Goal: Information Seeking & Learning: Learn about a topic

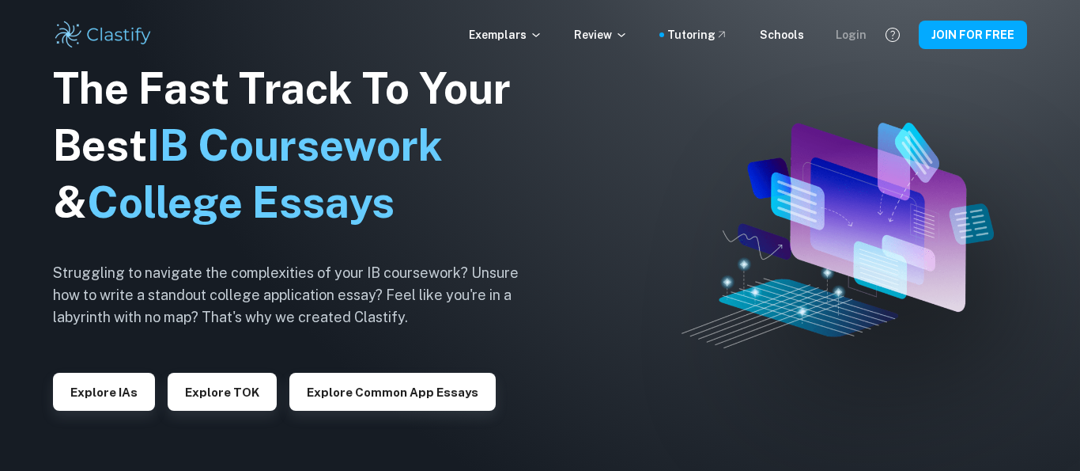
click at [856, 32] on div "Login" at bounding box center [851, 34] width 31 height 17
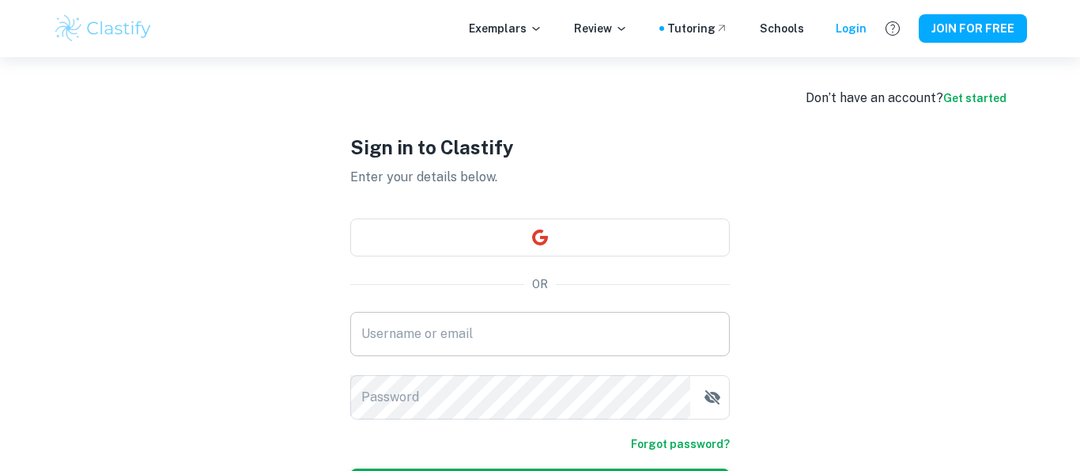
click at [500, 326] on input "Username or email" at bounding box center [540, 334] width 380 height 44
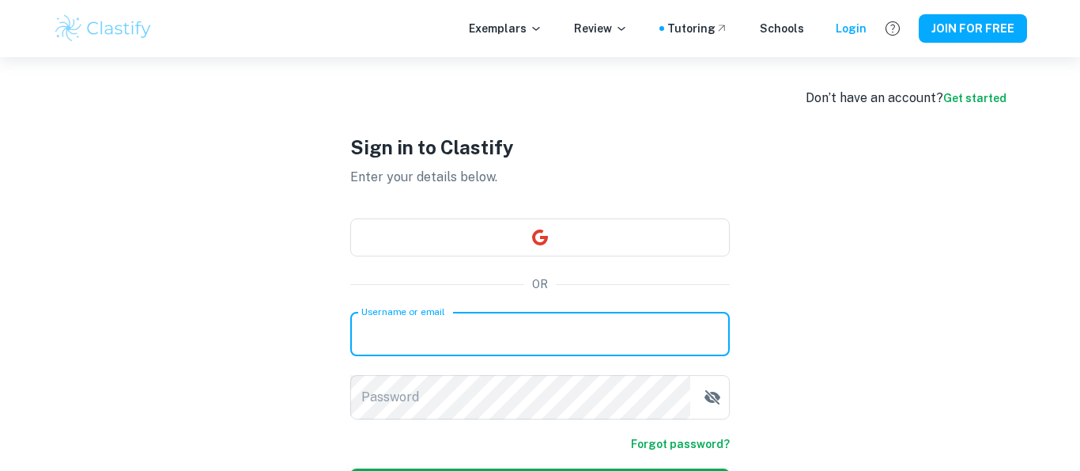
type input "2026d.milocchi@ecolerubanvert.com"
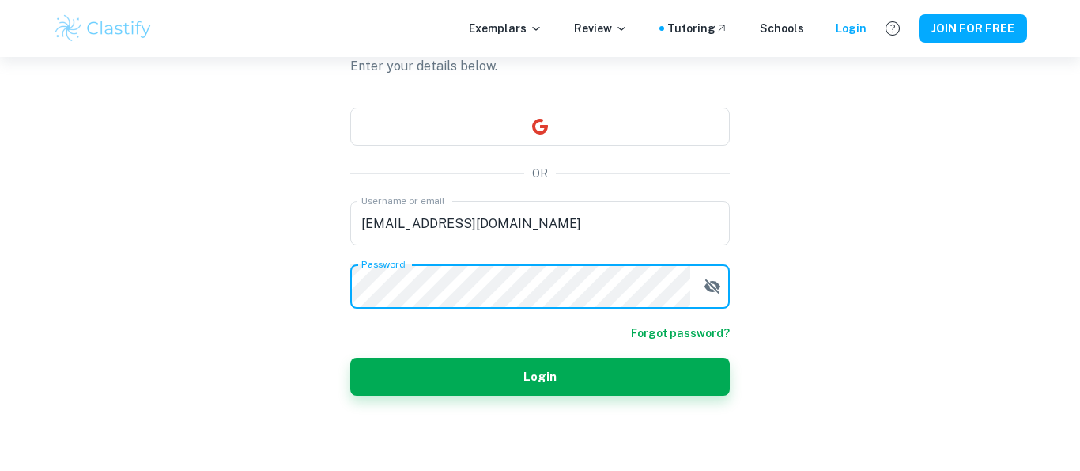
scroll to position [109, 0]
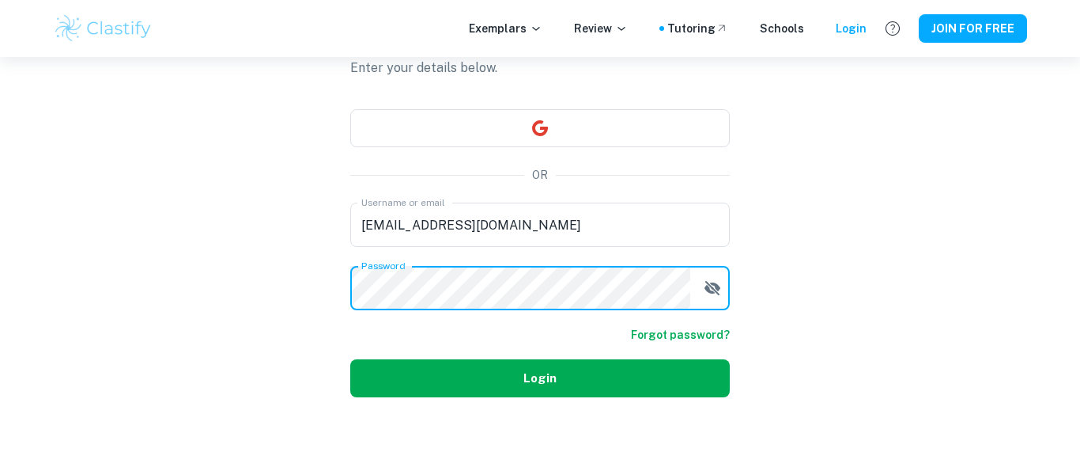
click at [556, 370] on button "Login" at bounding box center [540, 378] width 380 height 38
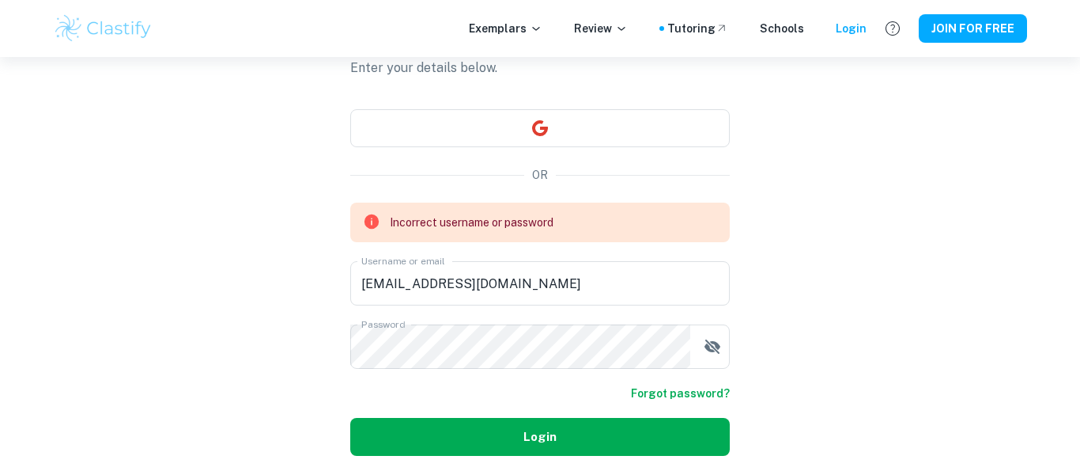
click at [540, 433] on button "Login" at bounding box center [540, 437] width 380 height 38
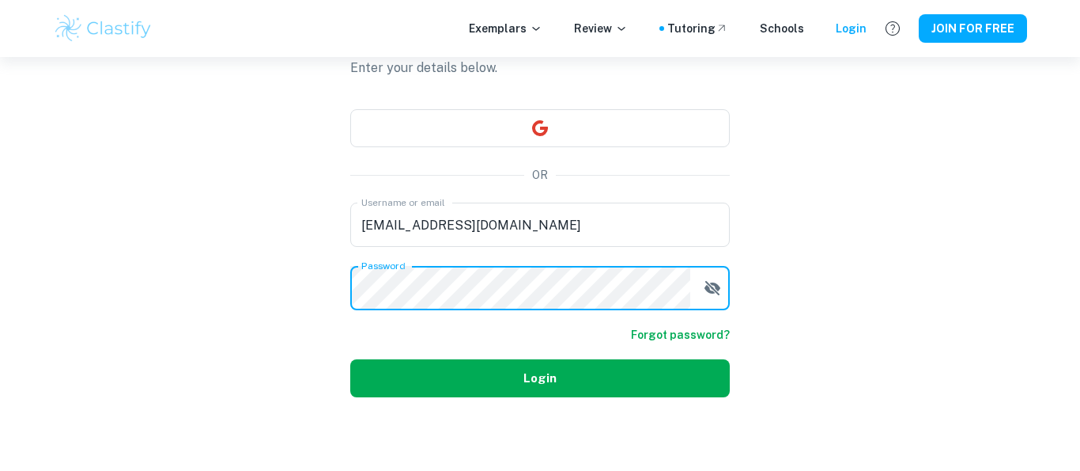
click at [515, 381] on button "Login" at bounding box center [540, 378] width 380 height 38
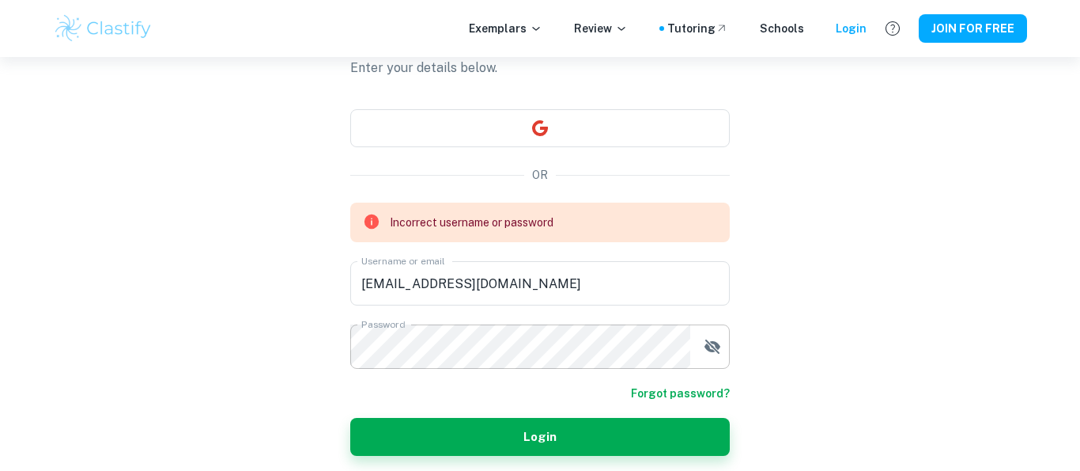
click at [710, 350] on icon "button" at bounding box center [713, 346] width 16 height 14
click at [713, 348] on icon "button" at bounding box center [712, 346] width 19 height 19
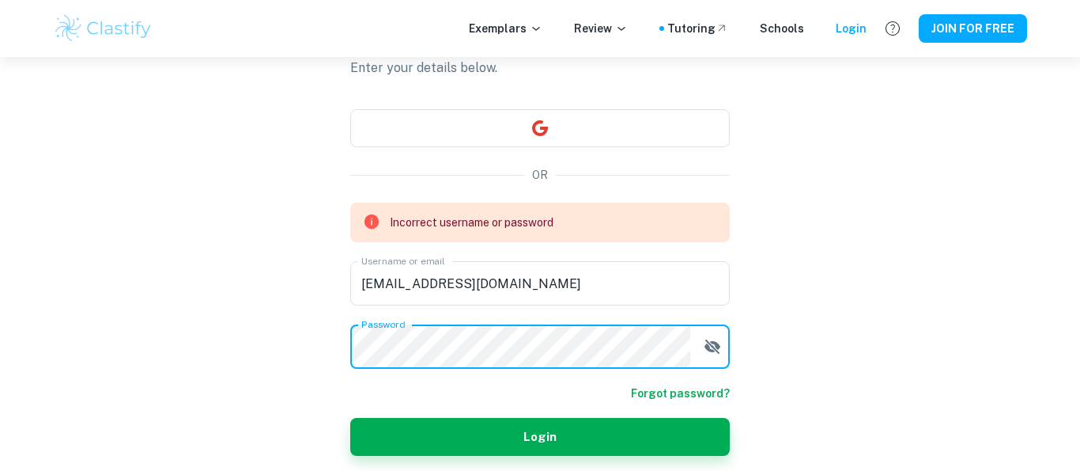
click at [699, 390] on form "Incorrect username or password Username or email 2026d.milocchi@ecolerubanvert.…" at bounding box center [540, 328] width 380 height 253
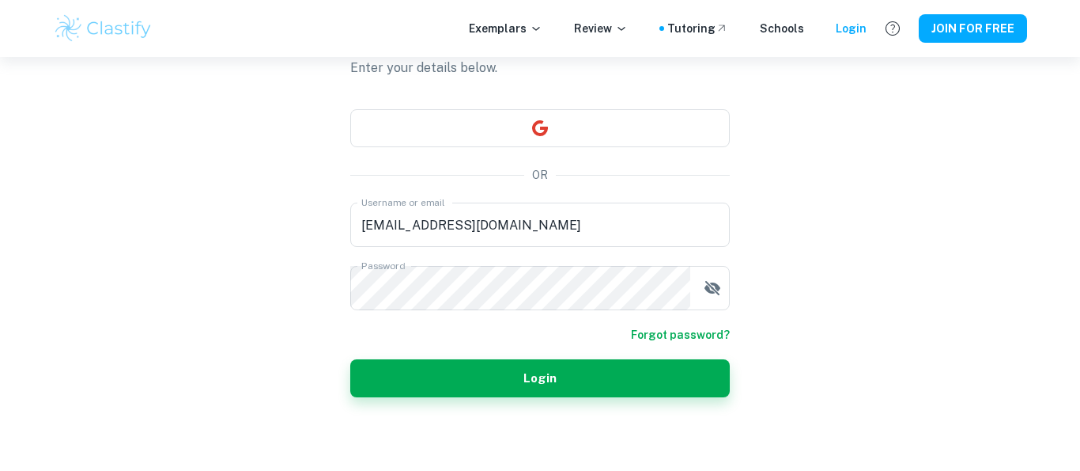
click at [673, 332] on link "Forgot password?" at bounding box center [680, 334] width 99 height 17
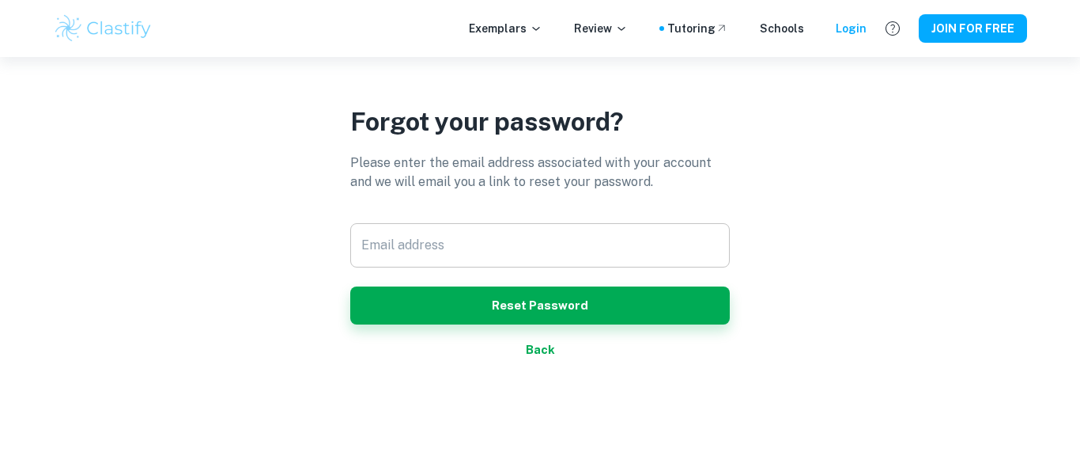
click at [423, 243] on div "Email address Email address" at bounding box center [540, 245] width 380 height 44
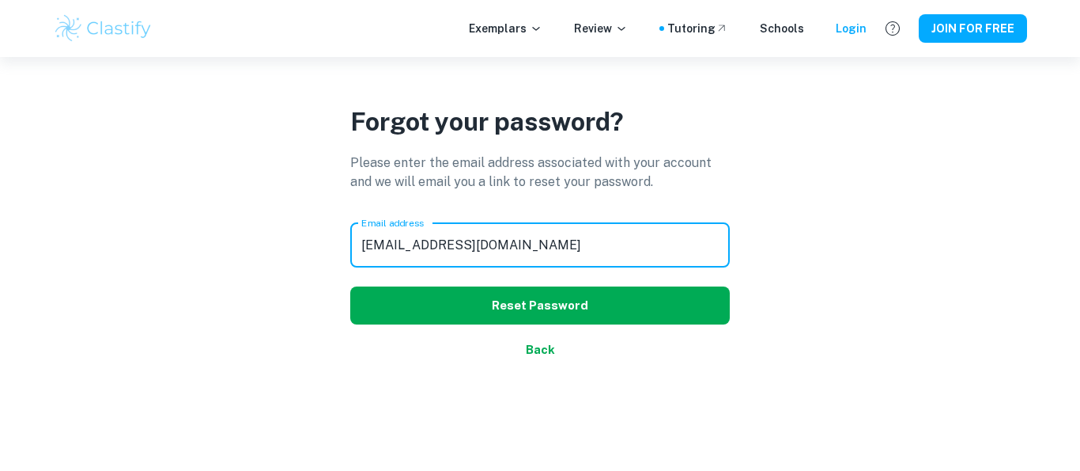
type input "2026d.milocchi@ecolerubanvert.com"
click at [529, 304] on button "Reset Password" at bounding box center [540, 305] width 380 height 38
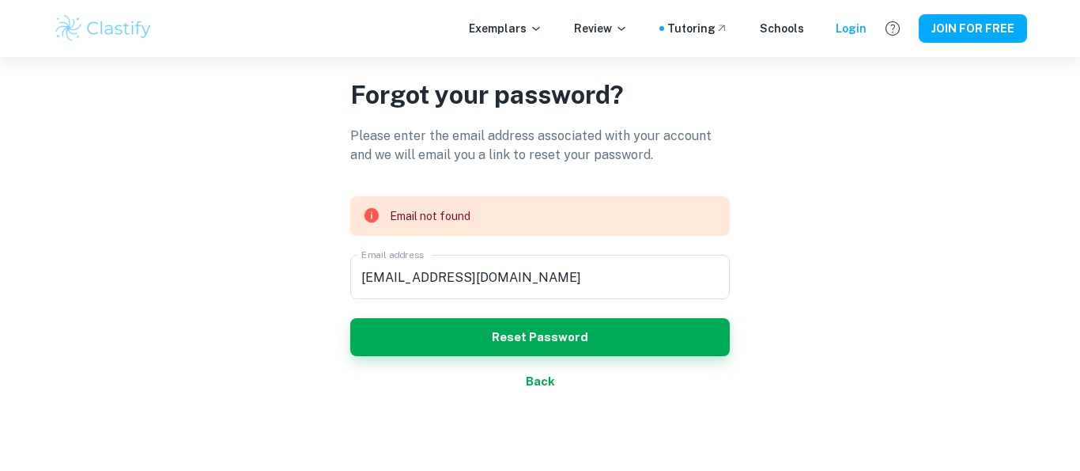
click at [520, 383] on button "Back" at bounding box center [540, 381] width 380 height 38
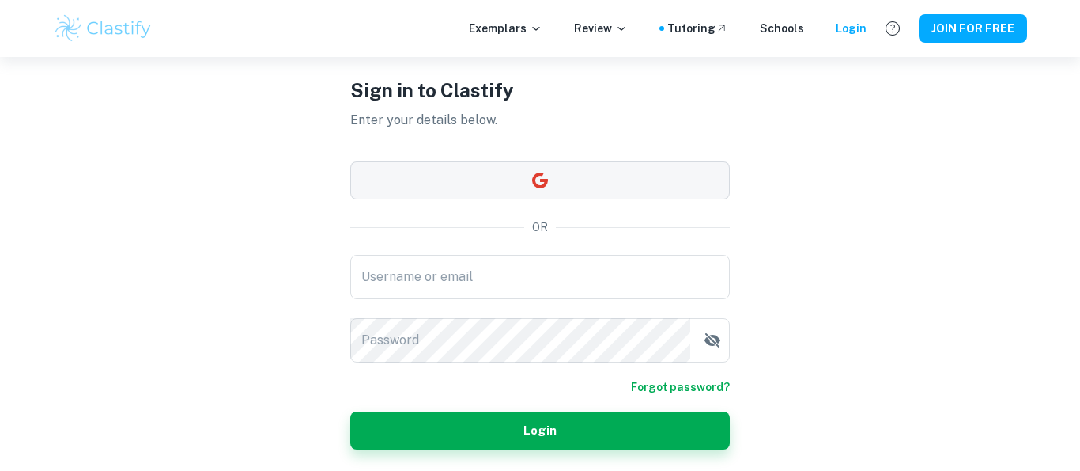
click at [515, 188] on button "button" at bounding box center [540, 180] width 380 height 38
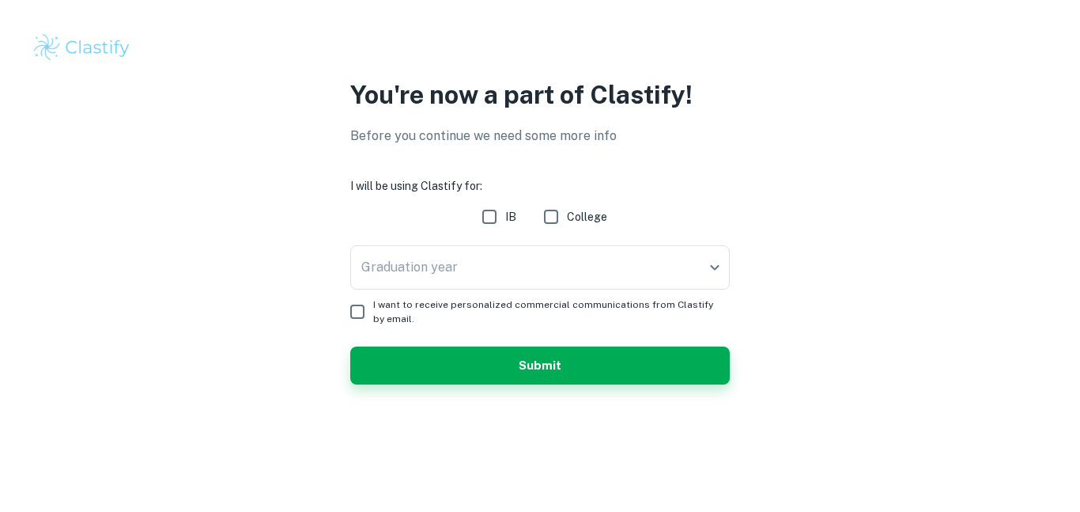
click at [492, 221] on input "IB" at bounding box center [490, 217] width 32 height 32
checkbox input "true"
click at [695, 255] on body "We value your privacy We use cookies to enhance your browsing experience, serve…" at bounding box center [540, 256] width 1080 height 512
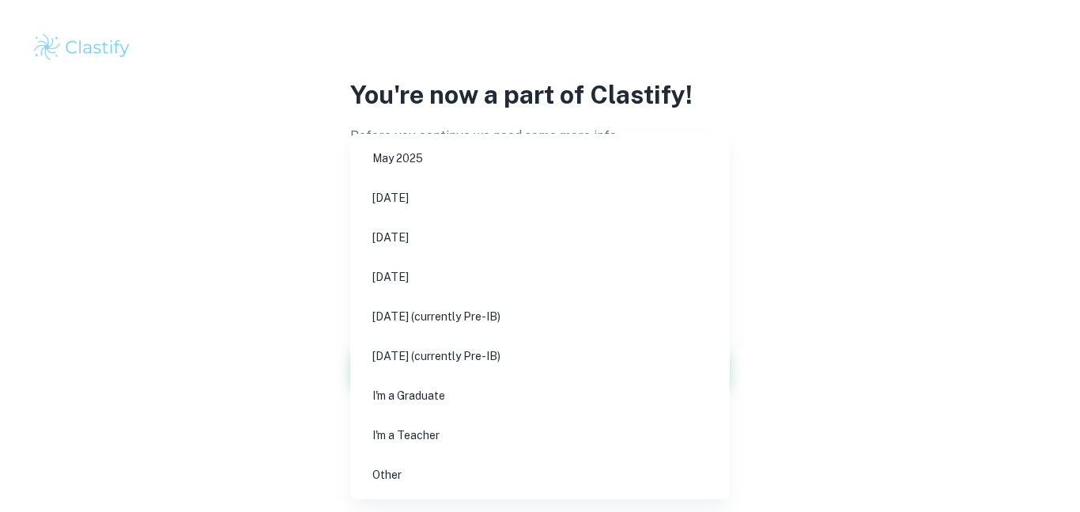
click at [455, 240] on li "[DATE]" at bounding box center [540, 237] width 367 height 36
type input "M26"
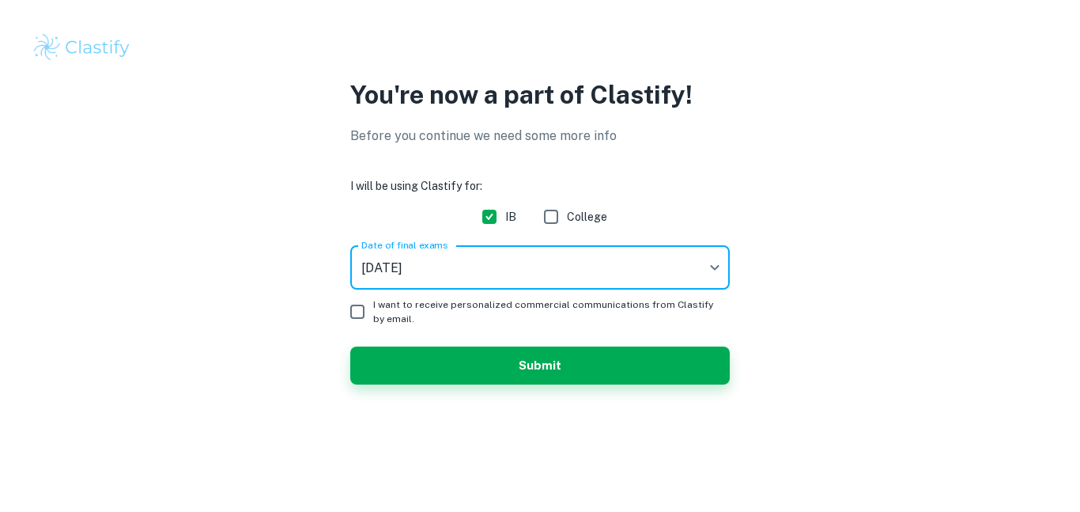
click at [351, 310] on input "I want to receive personalized commercial communications from Clastify by email." at bounding box center [358, 312] width 32 height 32
checkbox input "true"
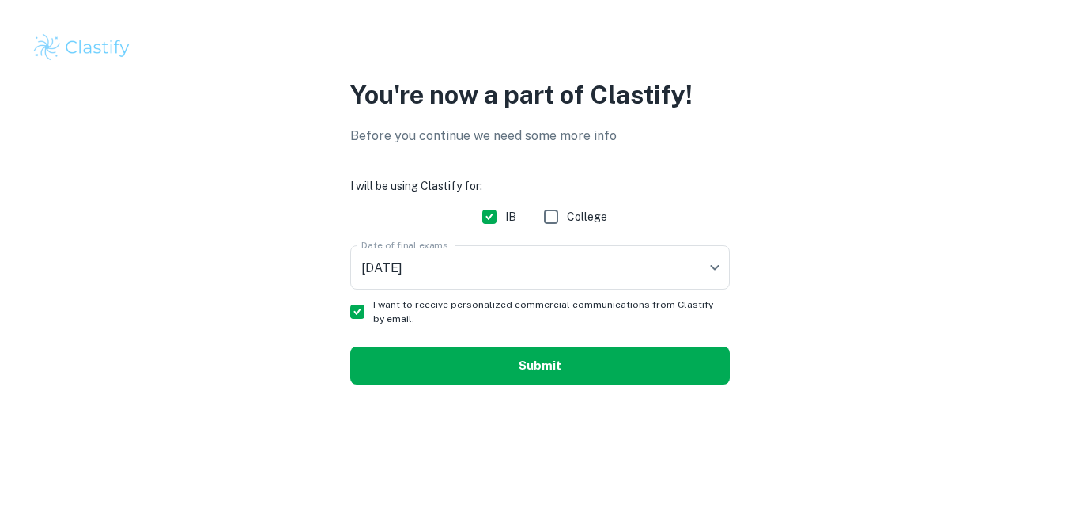
click at [424, 361] on button "Submit" at bounding box center [540, 365] width 380 height 38
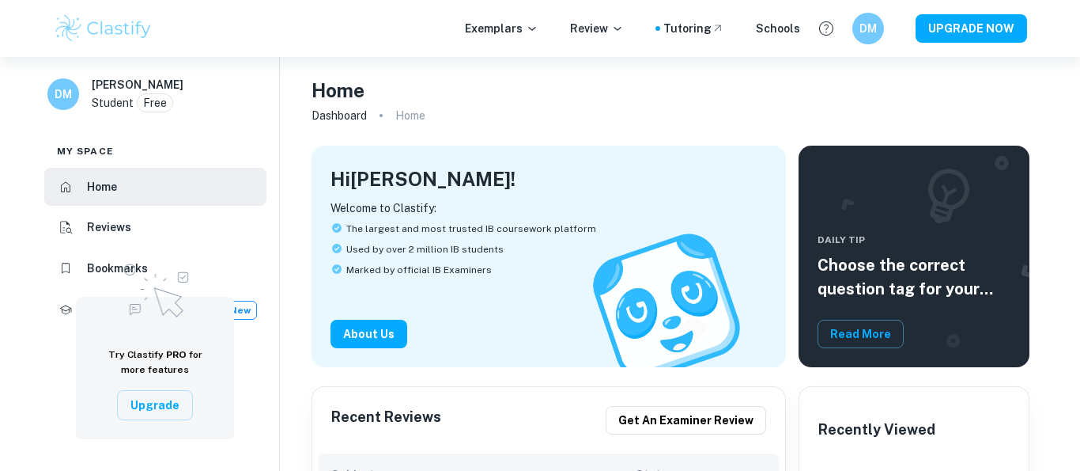
click at [135, 233] on li "Reviews" at bounding box center [155, 228] width 222 height 38
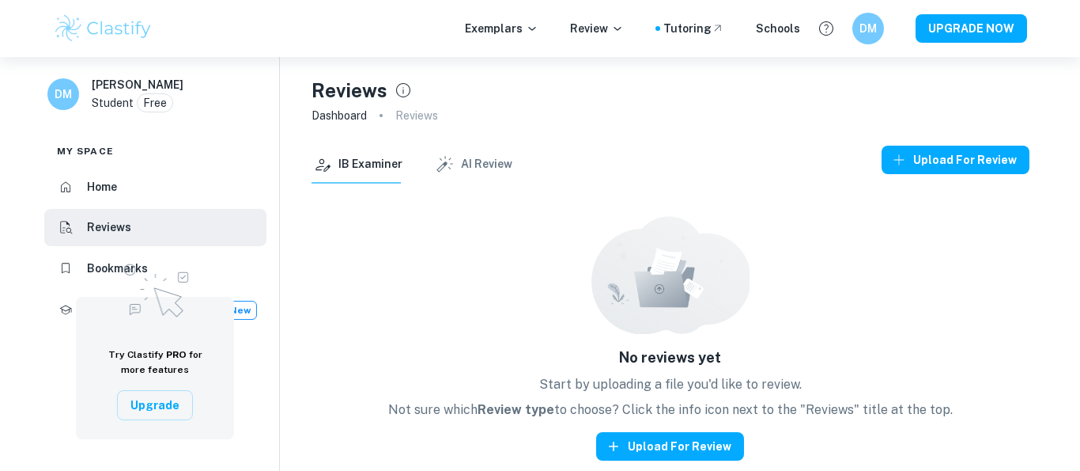
click at [113, 271] on h6 "Bookmarks" at bounding box center [117, 267] width 61 height 17
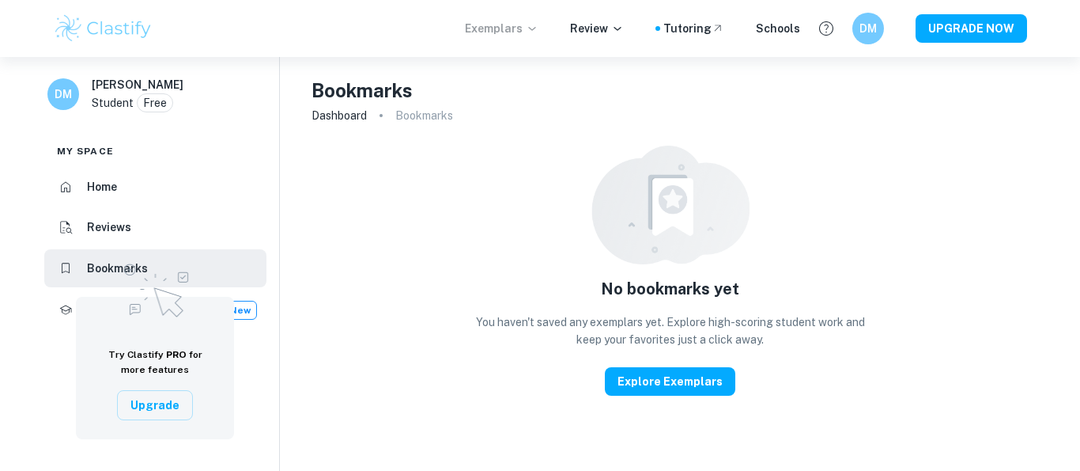
click at [535, 36] on p "Exemplars" at bounding box center [502, 28] width 74 height 17
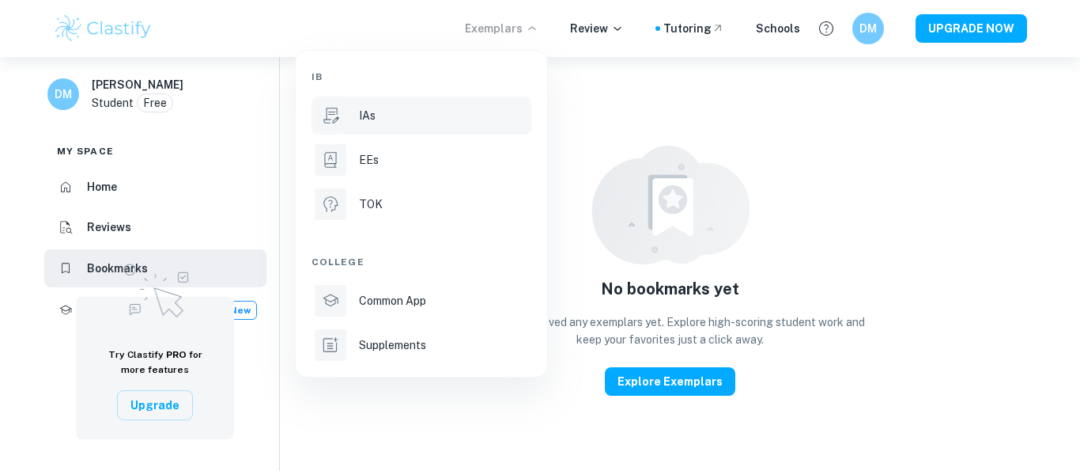
click at [371, 114] on p "IAs" at bounding box center [367, 115] width 17 height 17
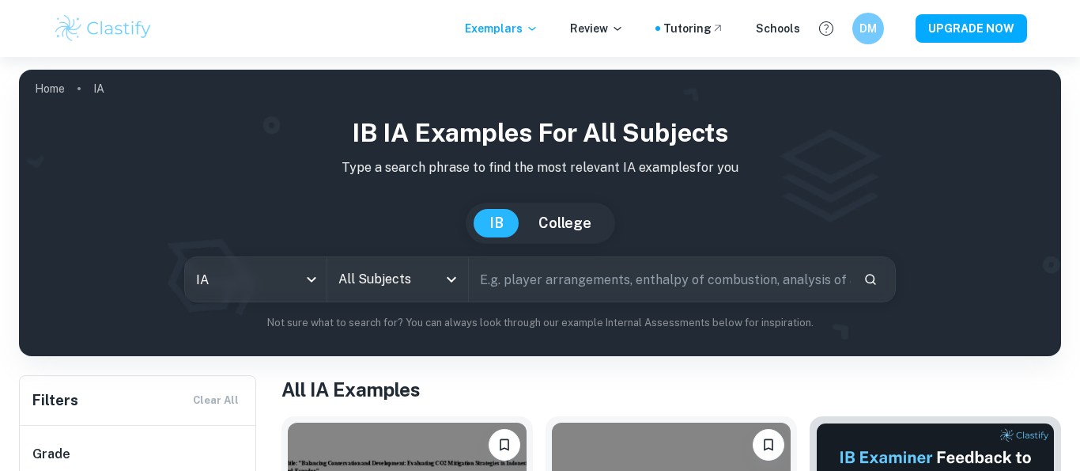
click at [448, 281] on icon "Open" at bounding box center [451, 279] width 19 height 19
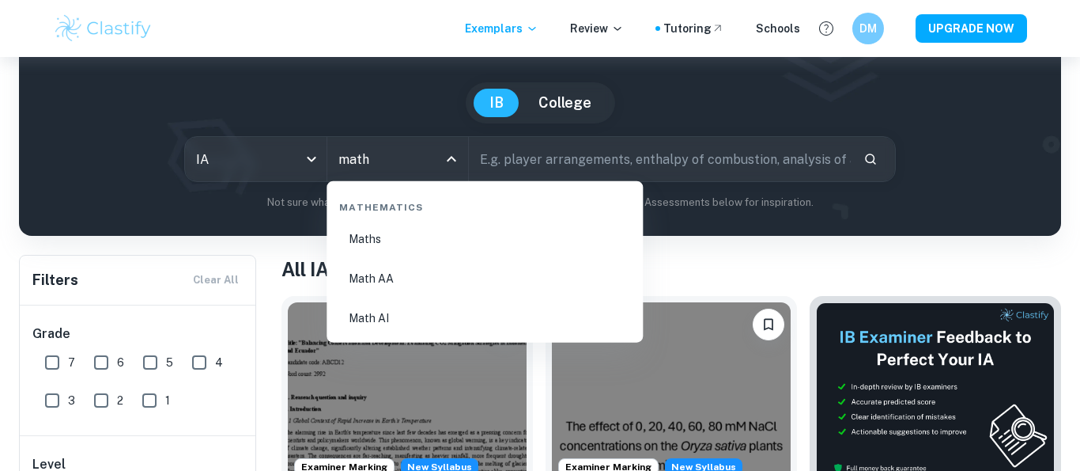
click at [384, 317] on li "Math AI" at bounding box center [485, 318] width 304 height 36
type input "Math AI"
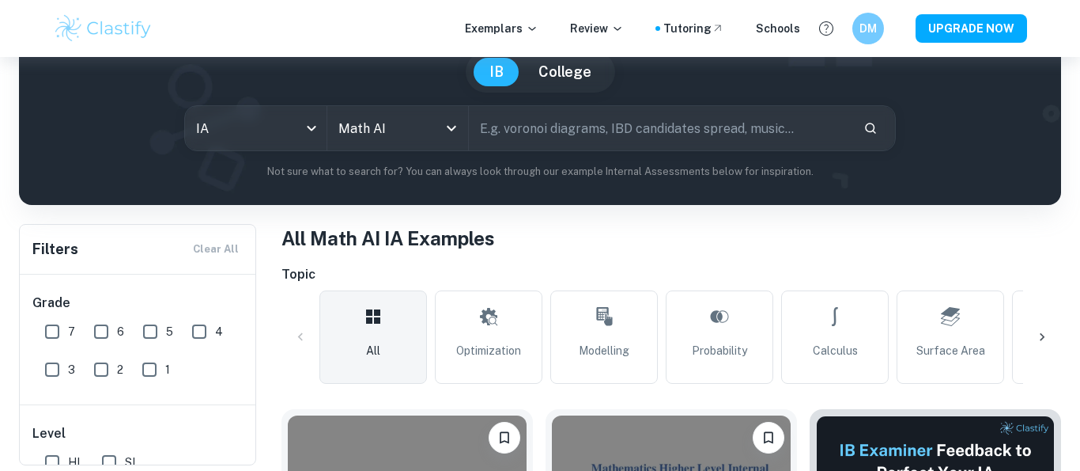
scroll to position [152, 0]
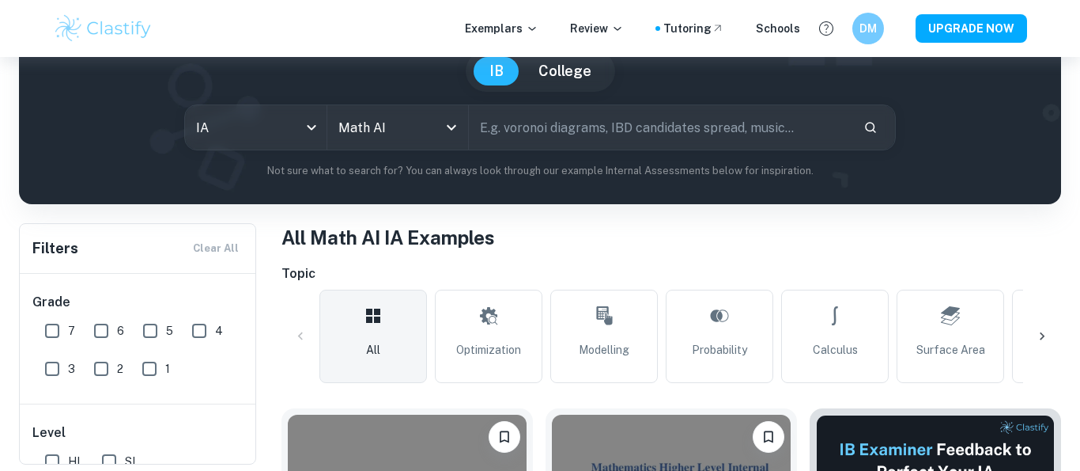
click at [104, 331] on input "6" at bounding box center [101, 331] width 32 height 32
checkbox input "true"
click at [47, 330] on input "7" at bounding box center [52, 331] width 32 height 32
checkbox input "true"
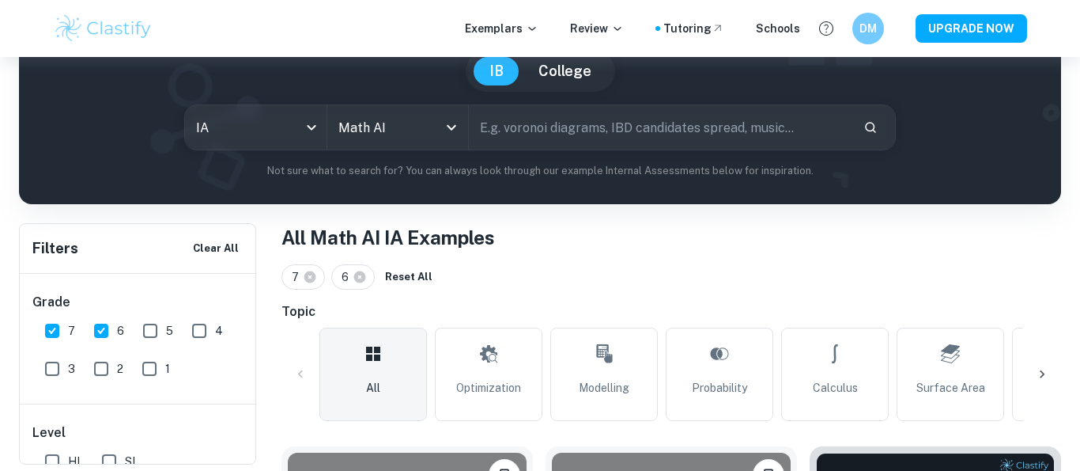
scroll to position [127, 0]
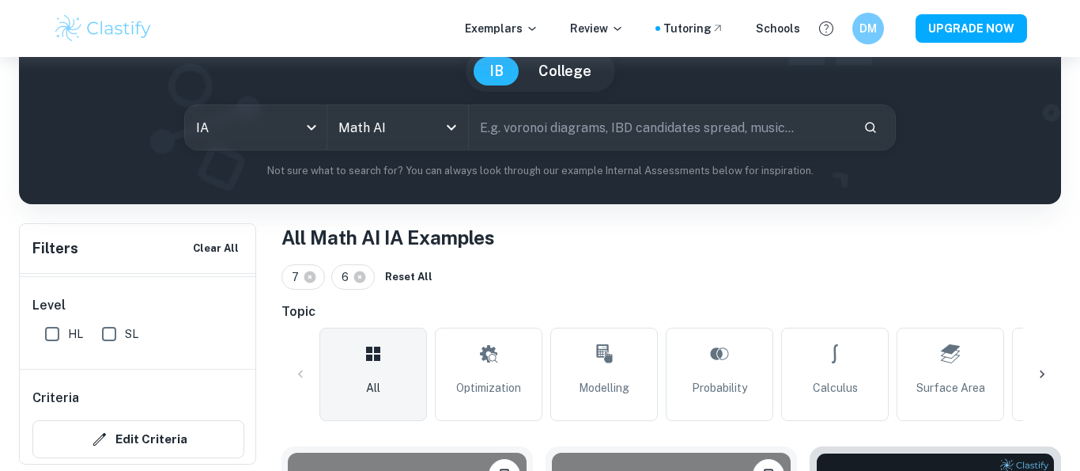
click at [57, 331] on input "HL" at bounding box center [52, 334] width 32 height 32
checkbox input "true"
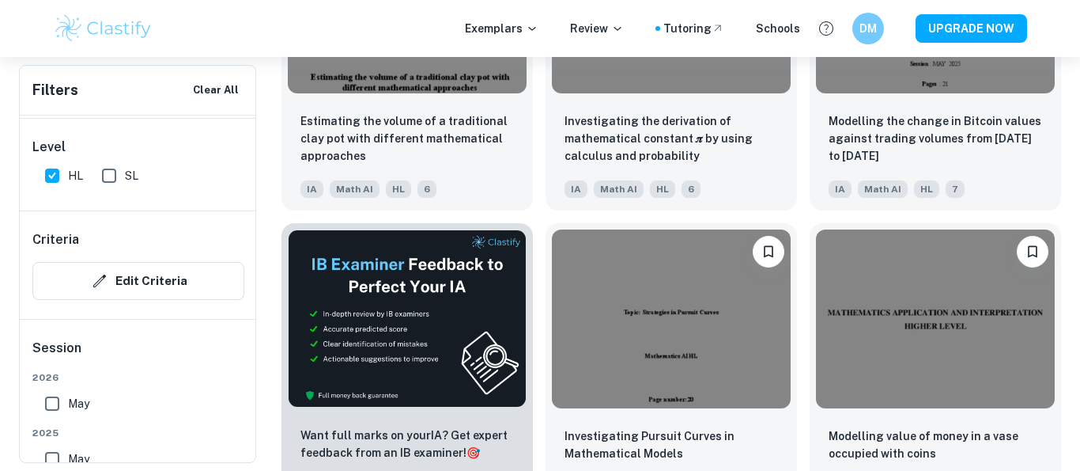
scroll to position [2267, 0]
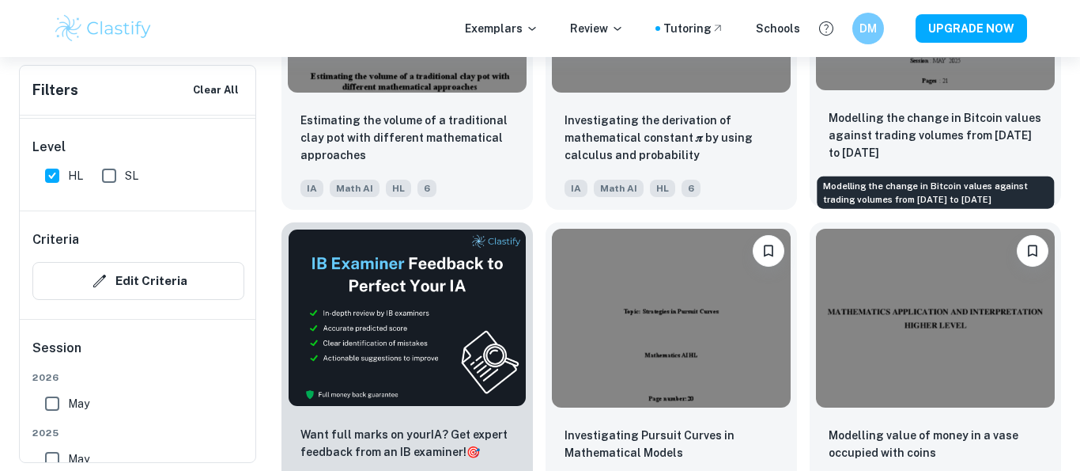
click at [910, 121] on p "Modelling the change in Bitcoin values against trading volumes from [DATE] to […" at bounding box center [936, 135] width 214 height 52
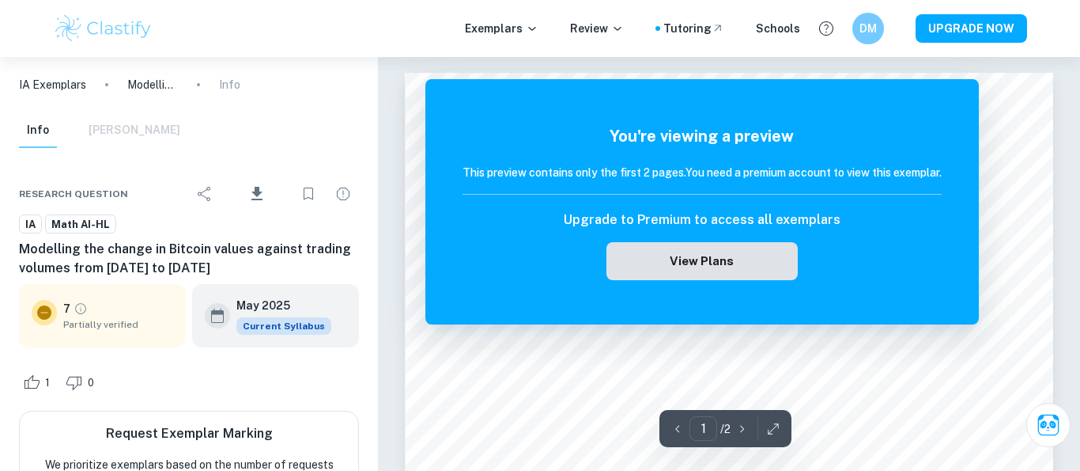
click at [711, 271] on button "View Plans" at bounding box center [702, 261] width 191 height 38
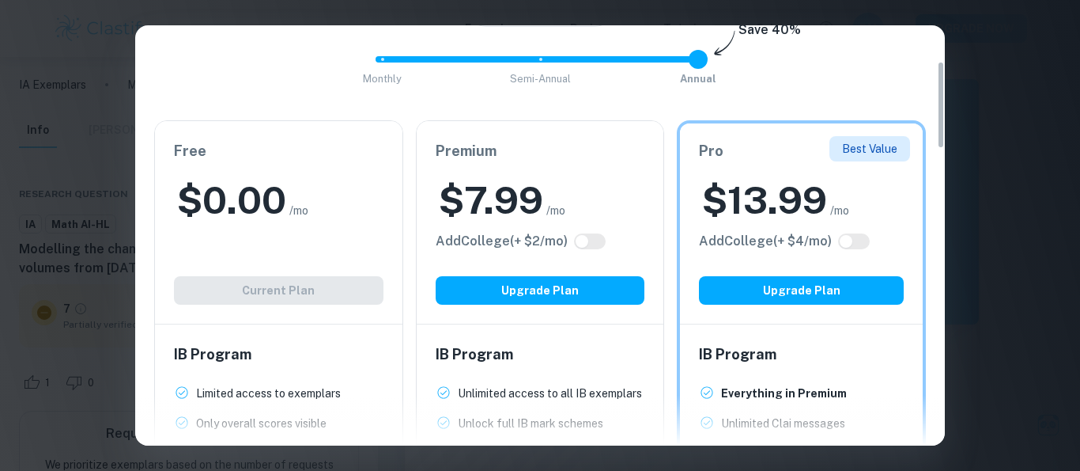
scroll to position [179, 0]
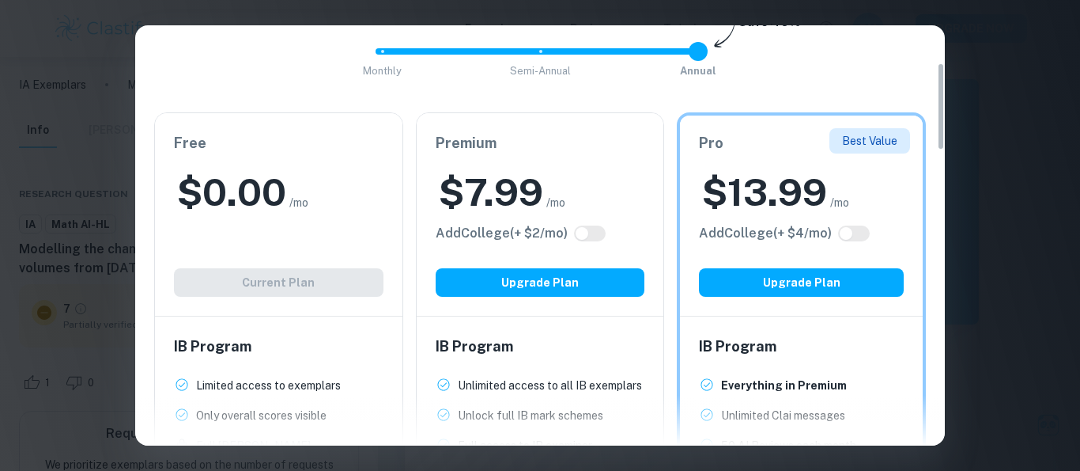
click at [534, 139] on h6 "Premium" at bounding box center [541, 143] width 210 height 22
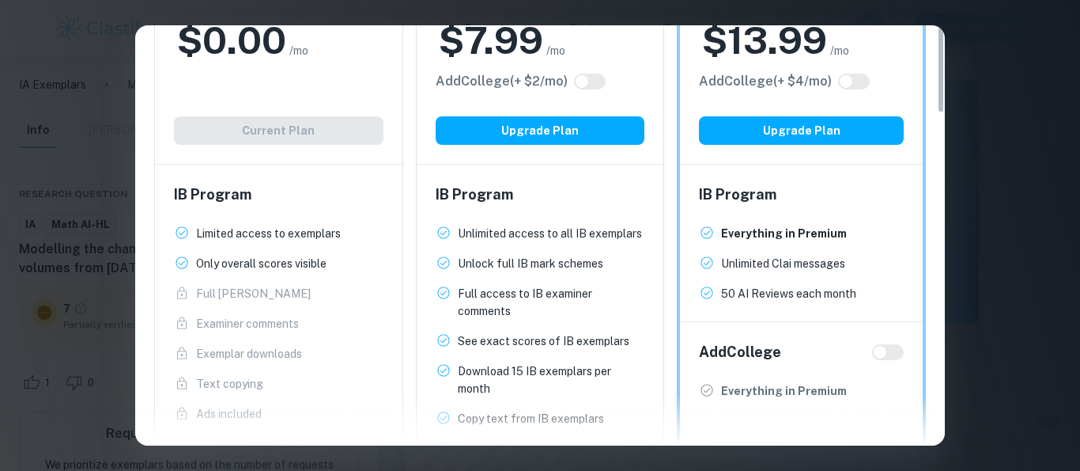
scroll to position [0, 0]
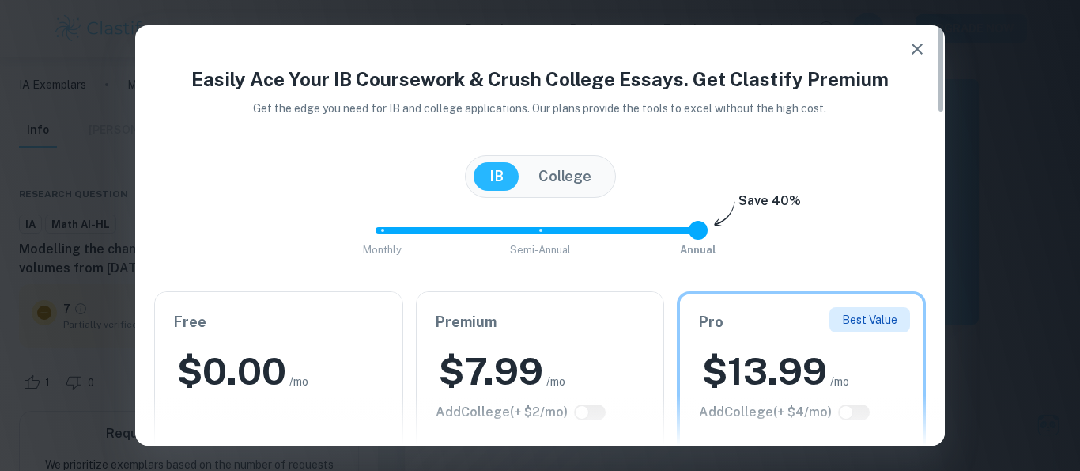
click at [916, 49] on icon "button" at bounding box center [917, 49] width 11 height 11
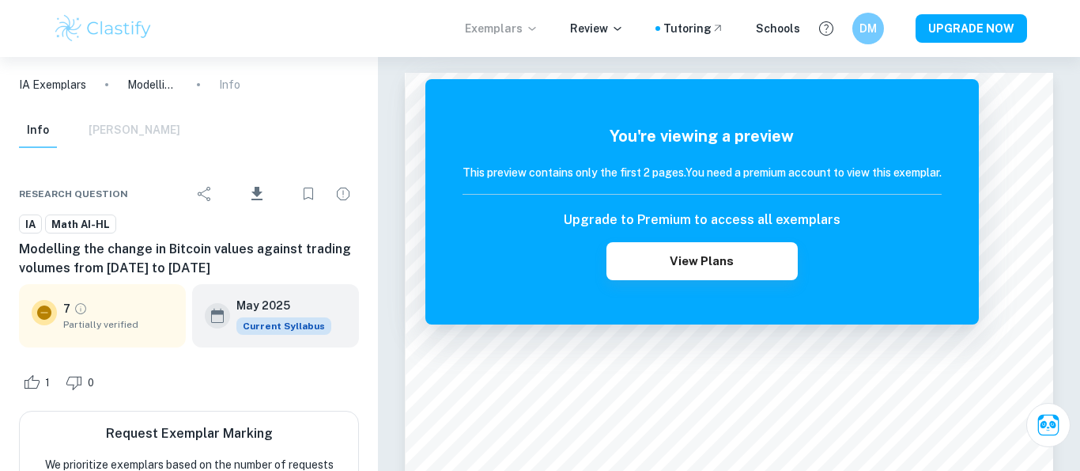
click at [528, 26] on p "Exemplars" at bounding box center [502, 28] width 74 height 17
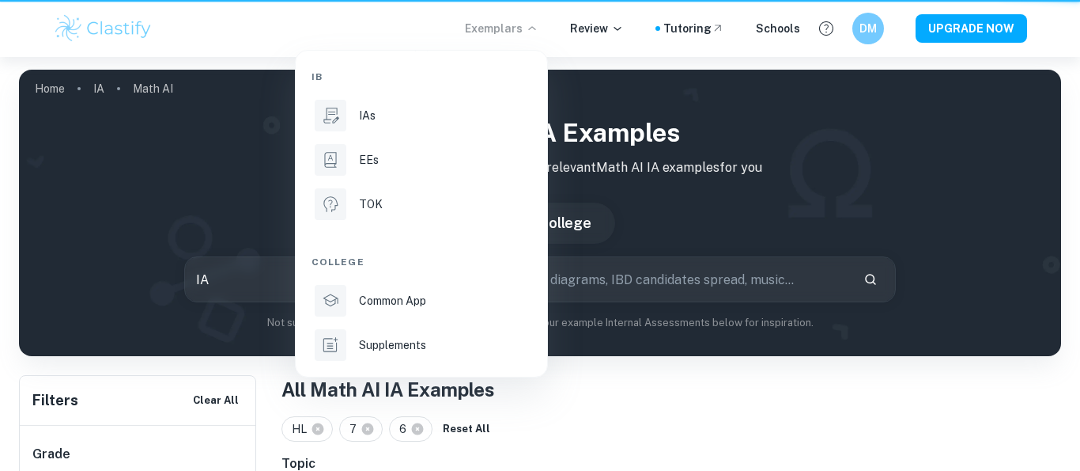
click at [498, 22] on div at bounding box center [540, 235] width 1080 height 471
click at [539, 29] on div at bounding box center [540, 235] width 1080 height 471
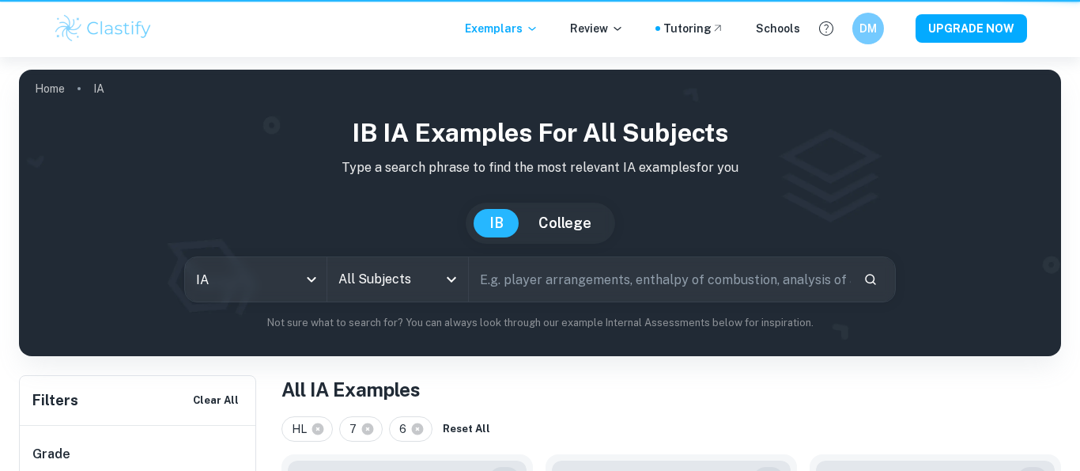
click at [539, 29] on div at bounding box center [540, 235] width 1080 height 471
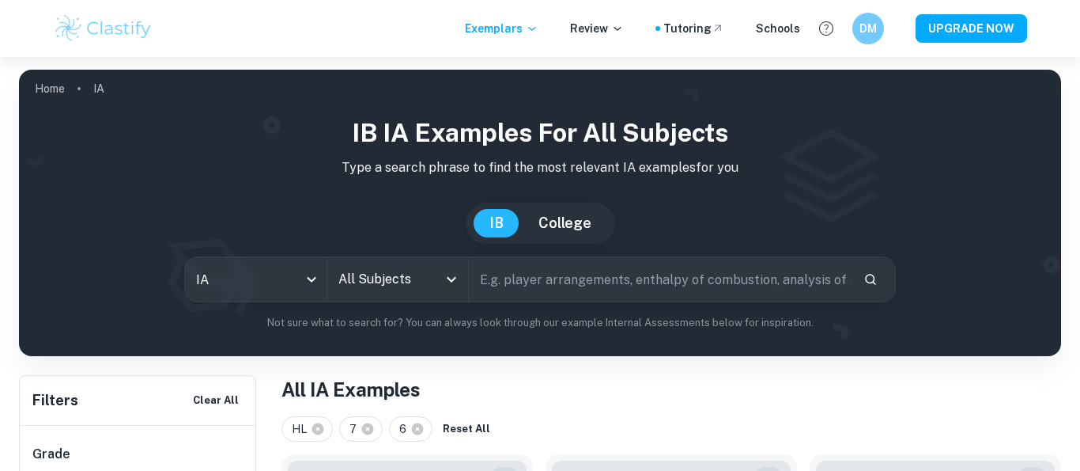
click at [449, 270] on icon "Open" at bounding box center [451, 279] width 19 height 19
click at [415, 264] on input "All Subjects" at bounding box center [387, 279] width 104 height 30
click at [516, 270] on input "text" at bounding box center [660, 279] width 382 height 44
click at [544, 266] on input "text" at bounding box center [660, 279] width 382 height 44
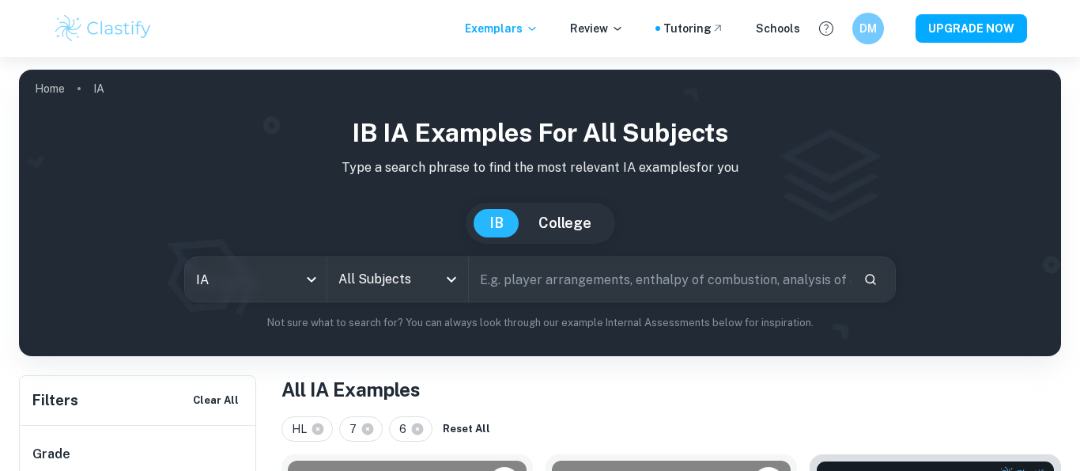
click at [539, 260] on input "text" at bounding box center [660, 279] width 382 height 44
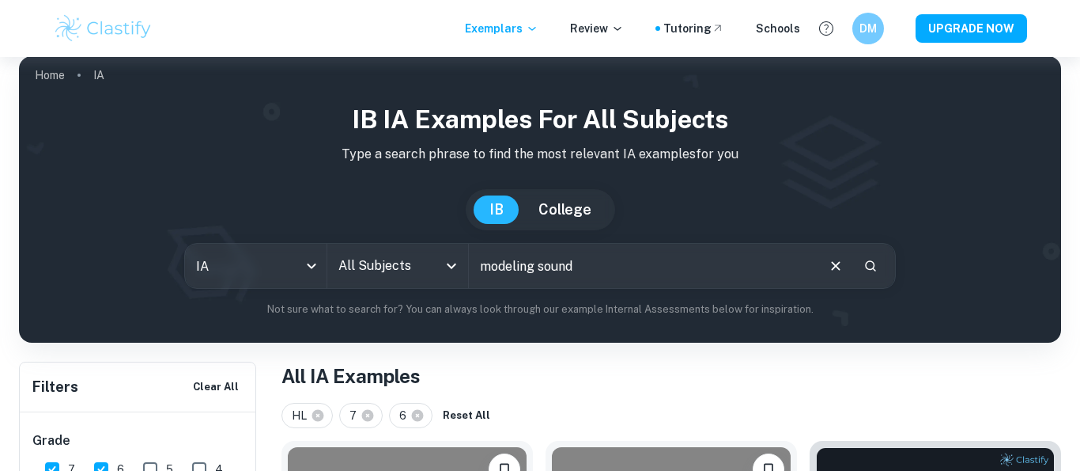
click at [452, 266] on icon "Open" at bounding box center [451, 266] width 9 height 6
type input "modeling sound"
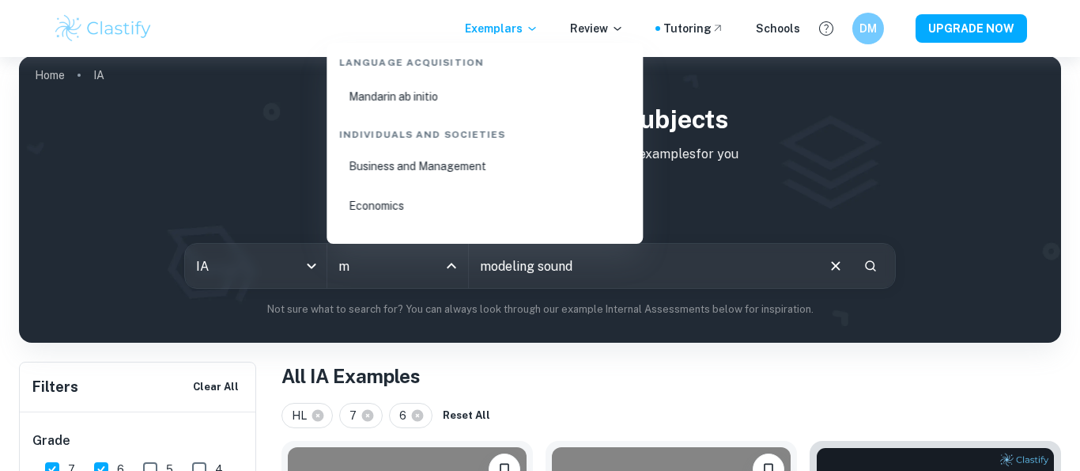
scroll to position [0, 0]
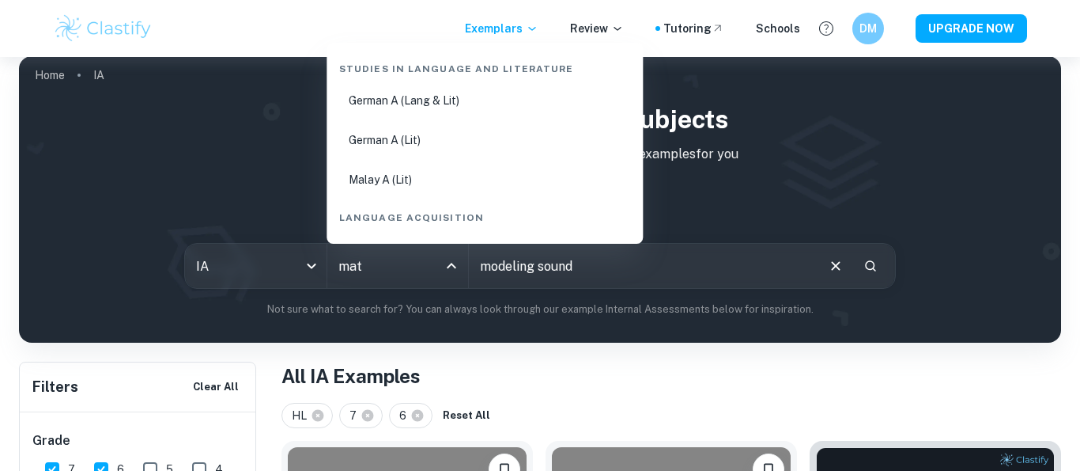
type input "math"
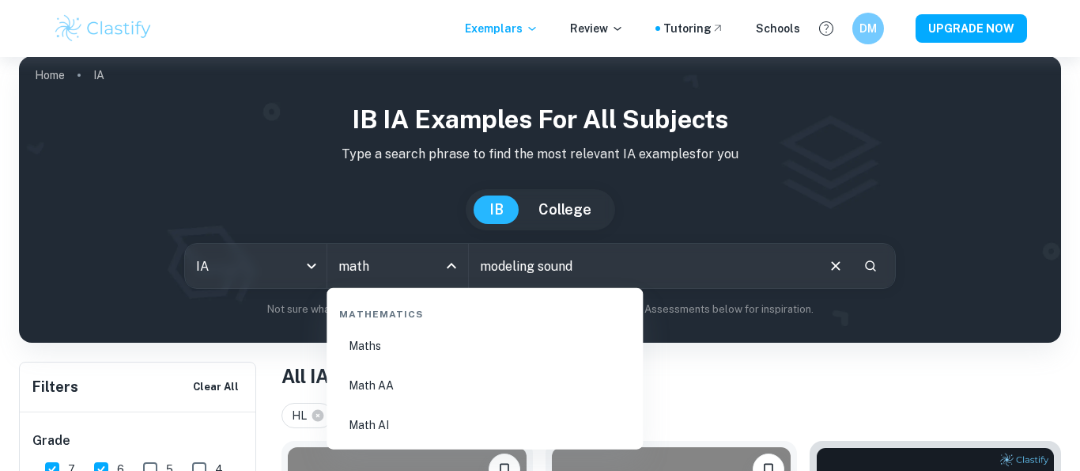
click at [358, 427] on li "Math AI" at bounding box center [485, 425] width 304 height 36
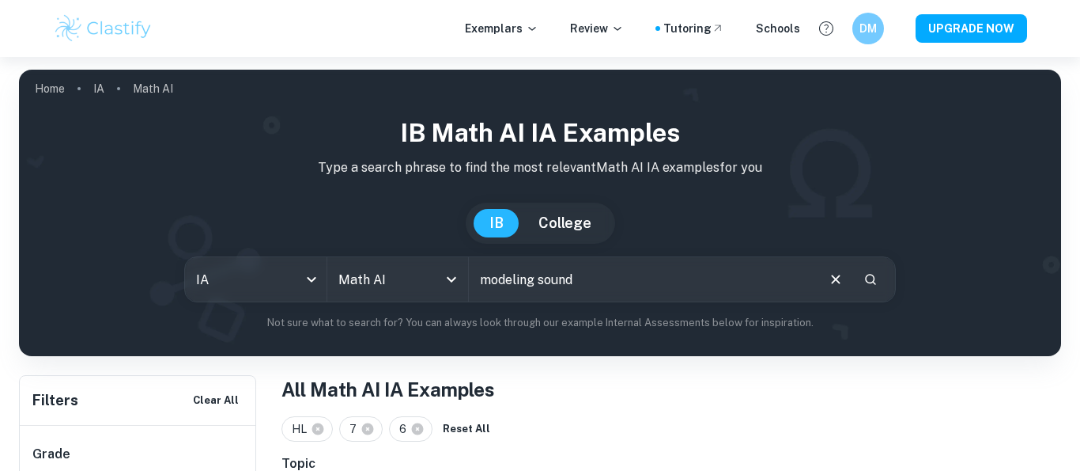
click at [873, 276] on icon "Search" at bounding box center [871, 279] width 14 height 14
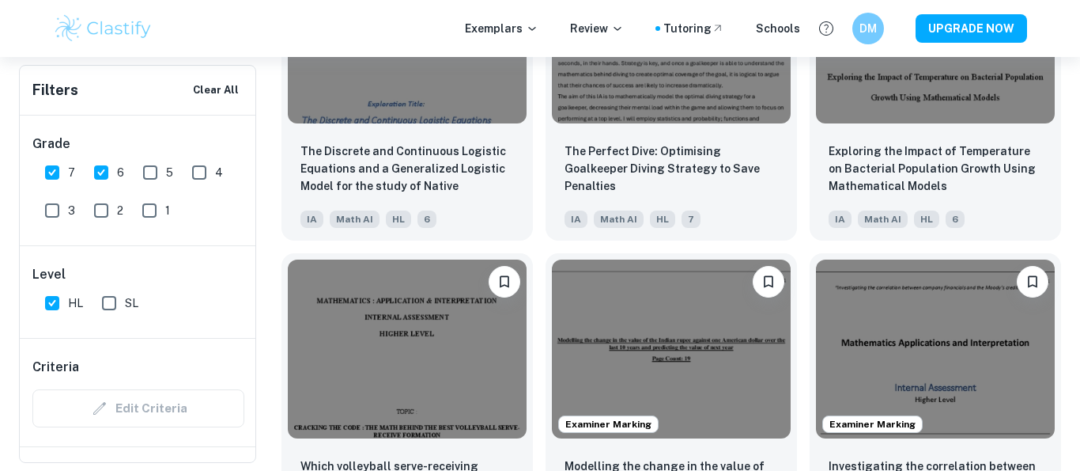
scroll to position [1795, 0]
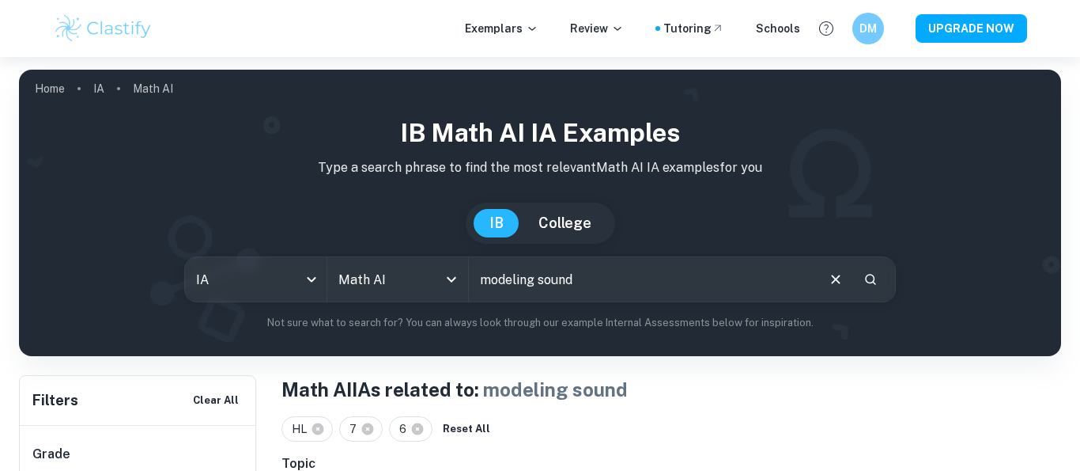
click at [518, 282] on input "modeling sound" at bounding box center [642, 279] width 346 height 44
click at [587, 282] on input "modelling sound" at bounding box center [642, 279] width 346 height 44
type input "modelling sound waves"
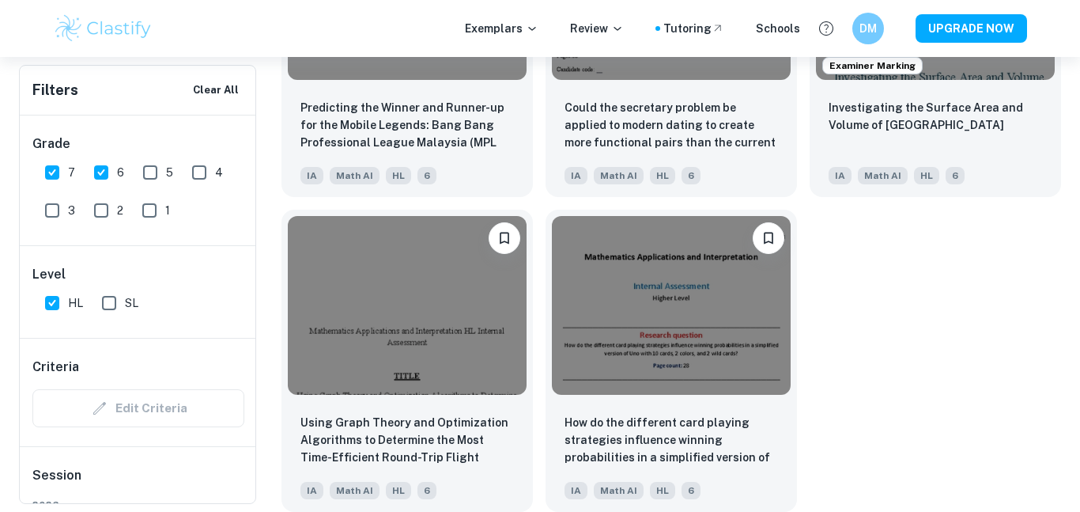
scroll to position [3541, 0]
